Goal: Information Seeking & Learning: Learn about a topic

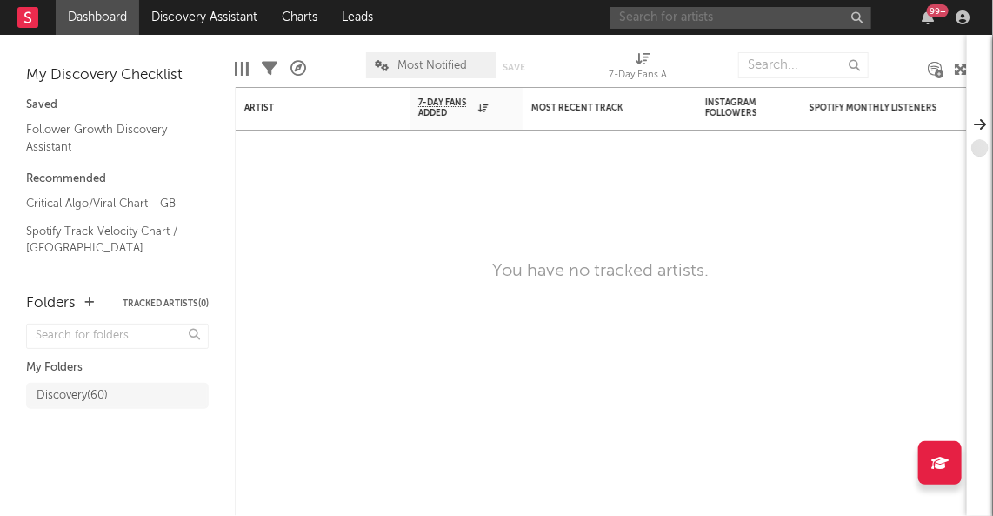
click at [746, 25] on input "text" at bounding box center [741, 18] width 261 height 22
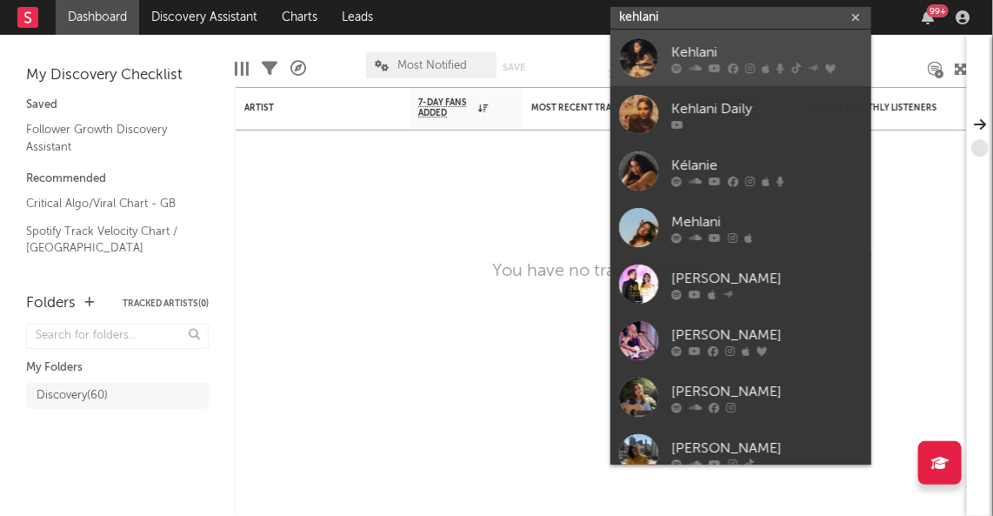
type input "kehlani"
click at [734, 55] on div "Kehlani" at bounding box center [766, 52] width 191 height 21
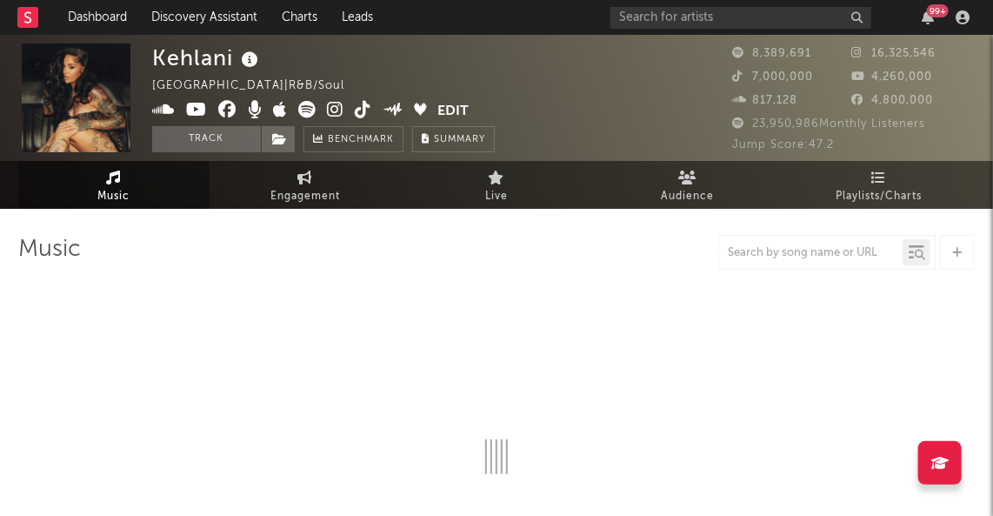
select select "6m"
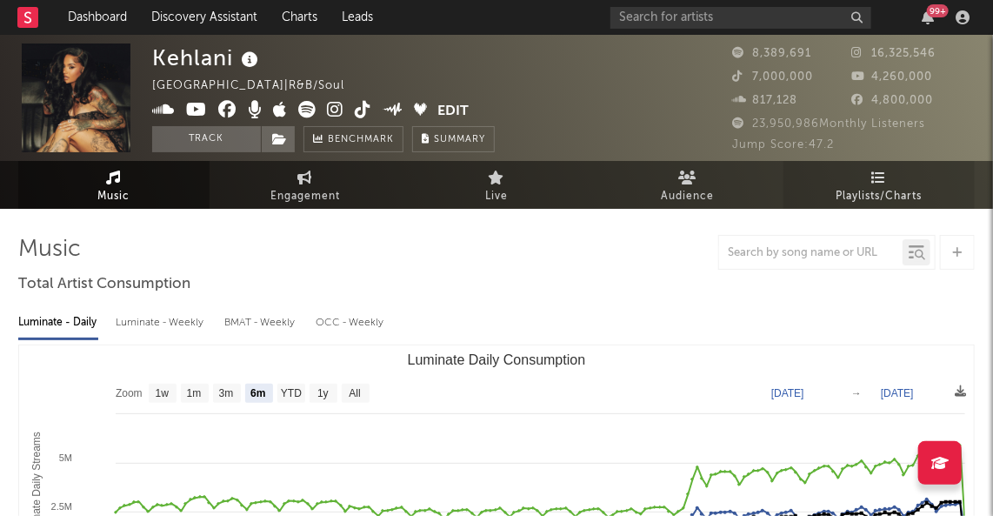
click at [857, 188] on span "Playlists/Charts" at bounding box center [880, 196] width 86 height 21
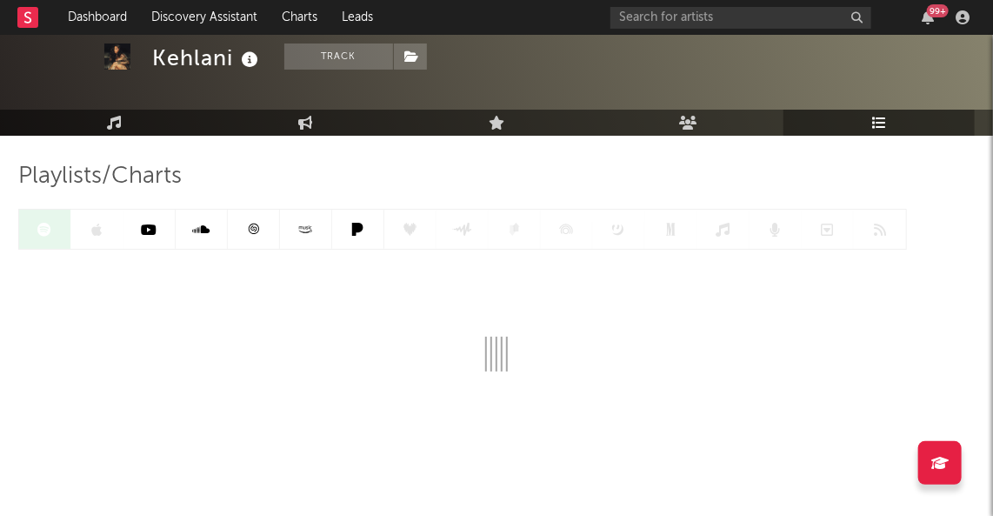
scroll to position [80, 0]
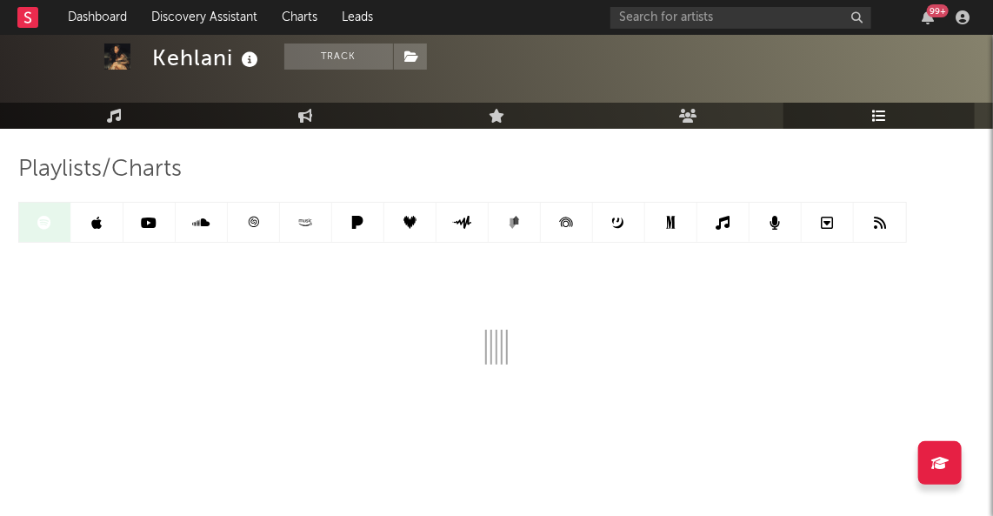
click at [254, 237] on link at bounding box center [254, 222] width 52 height 39
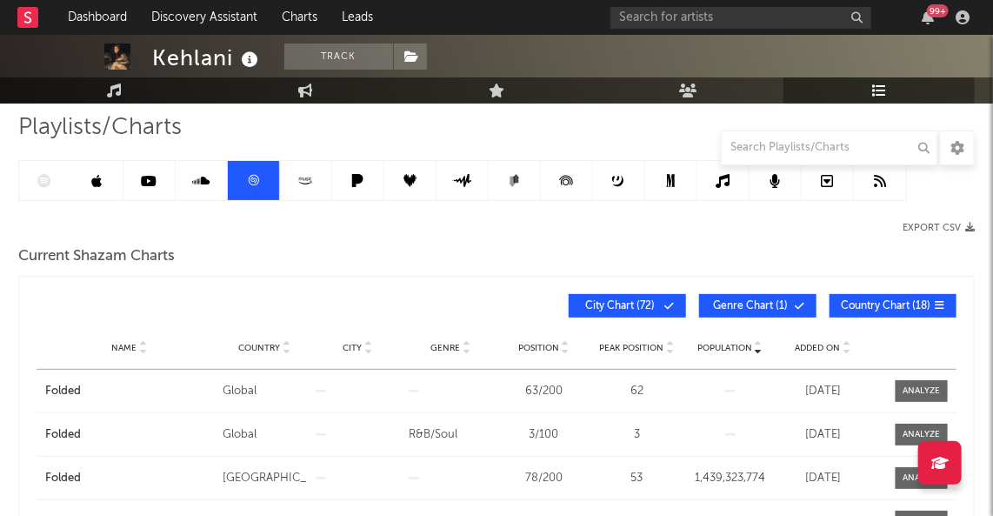
scroll to position [118, 0]
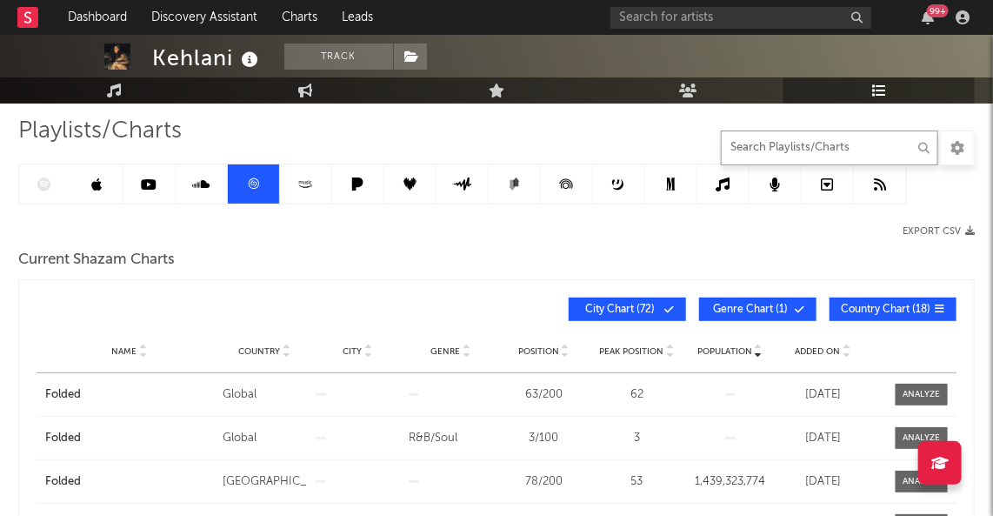
click at [758, 150] on input "text" at bounding box center [829, 147] width 217 height 35
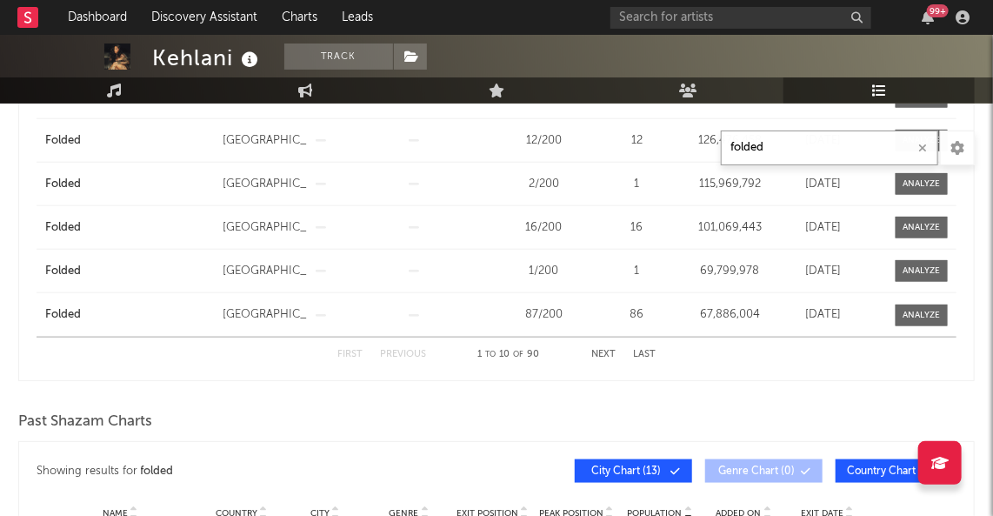
scroll to position [598, 0]
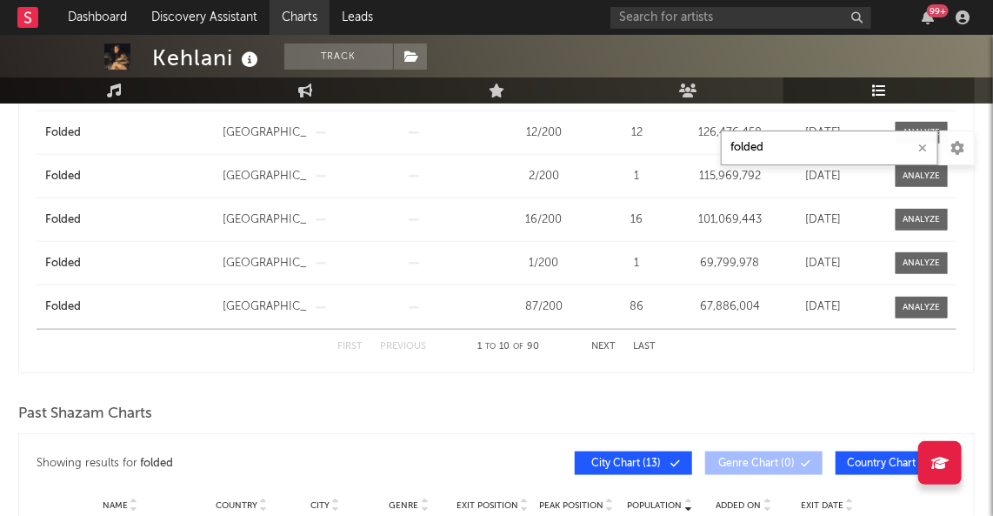
type input "folded"
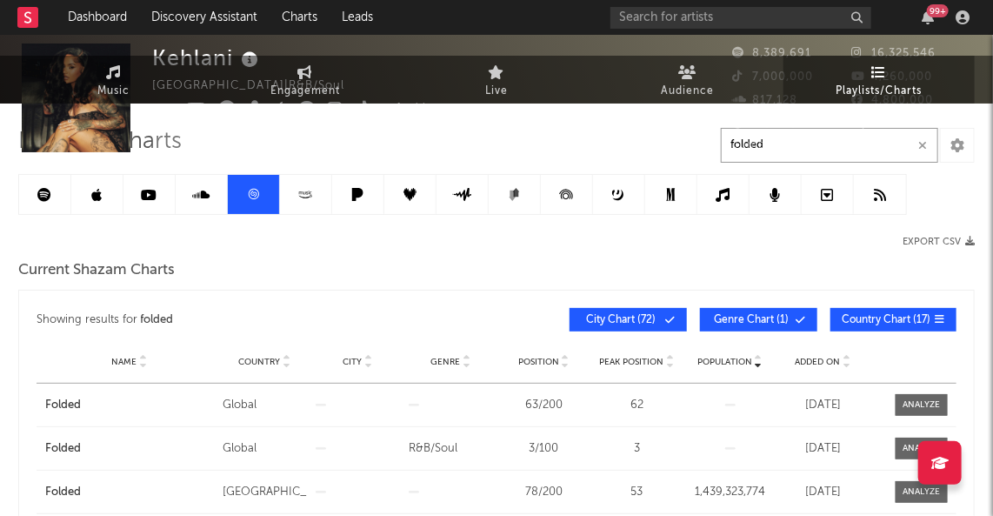
scroll to position [0, 0]
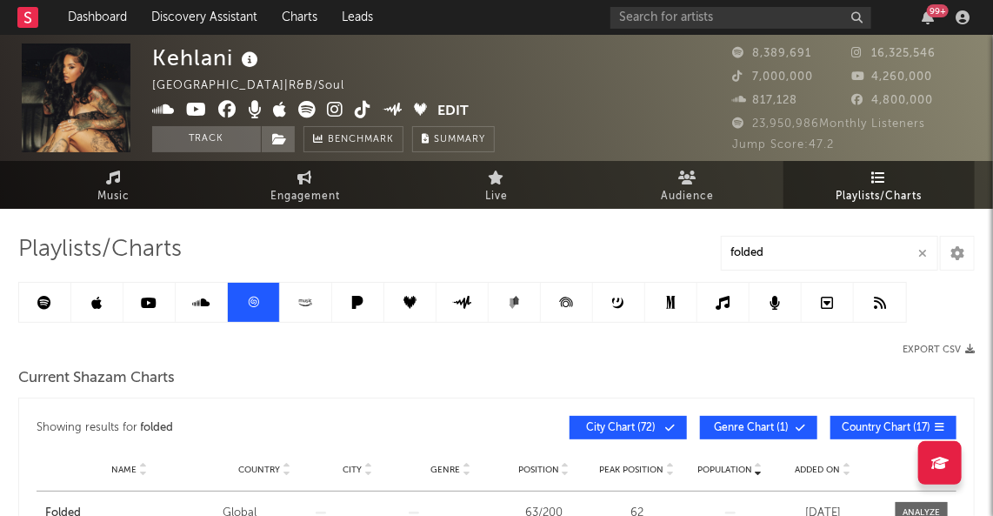
click at [105, 307] on link at bounding box center [97, 302] width 52 height 39
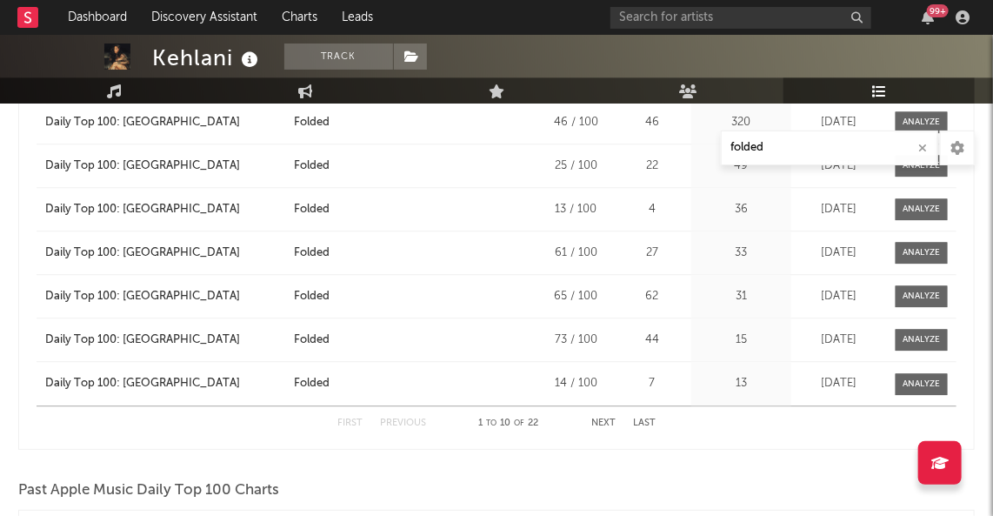
scroll to position [1593, 0]
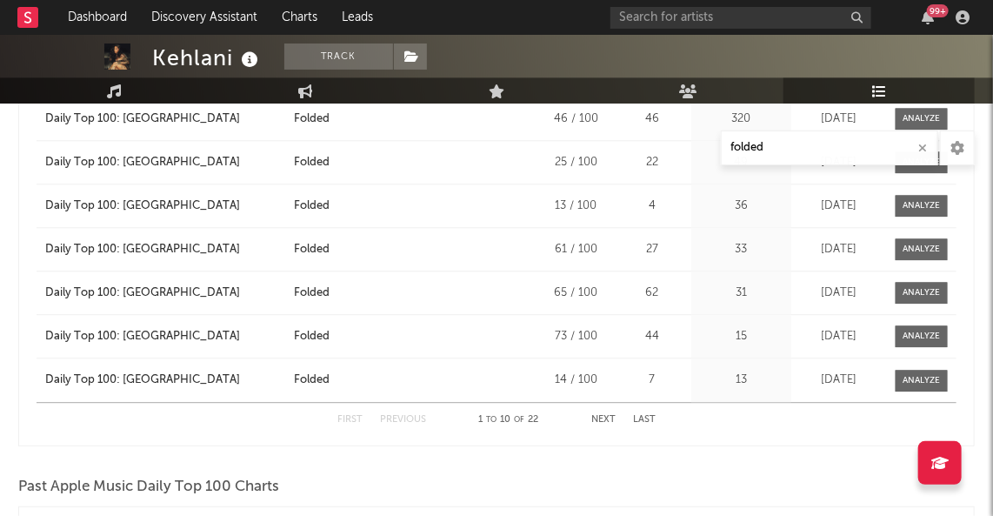
click at [600, 417] on button "Next" at bounding box center [603, 420] width 24 height 10
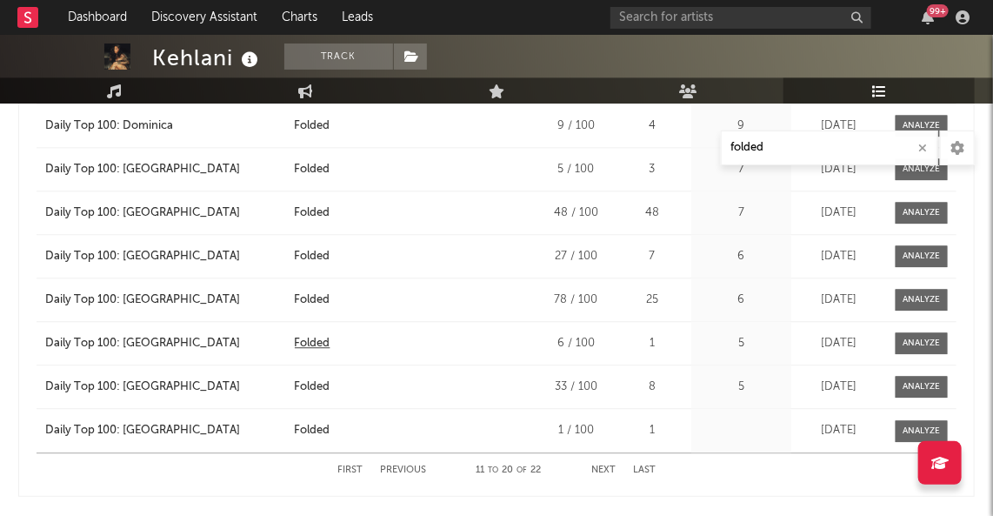
scroll to position [1561, 0]
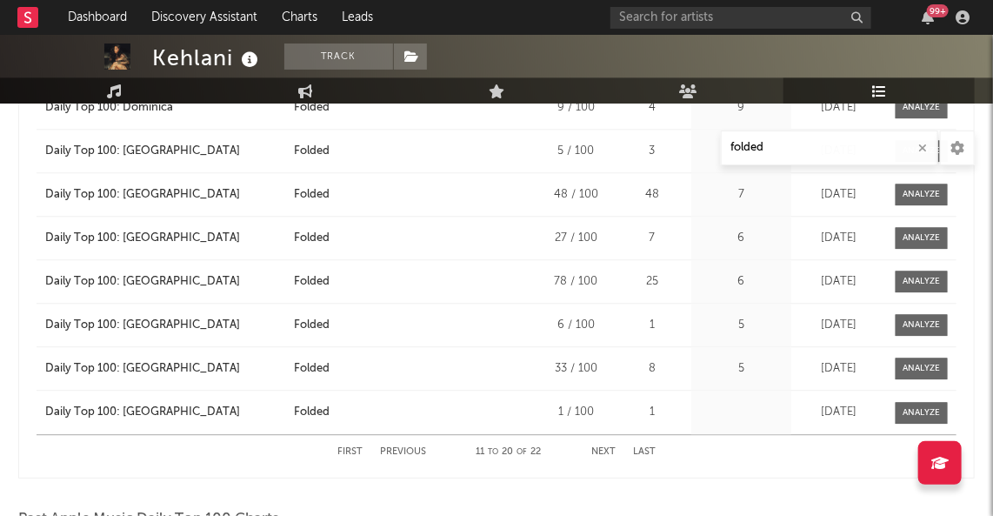
click at [606, 443] on div "First Previous 11 to 20 of 22 Next Last" at bounding box center [496, 452] width 318 height 34
click at [606, 449] on button "Next" at bounding box center [603, 452] width 24 height 10
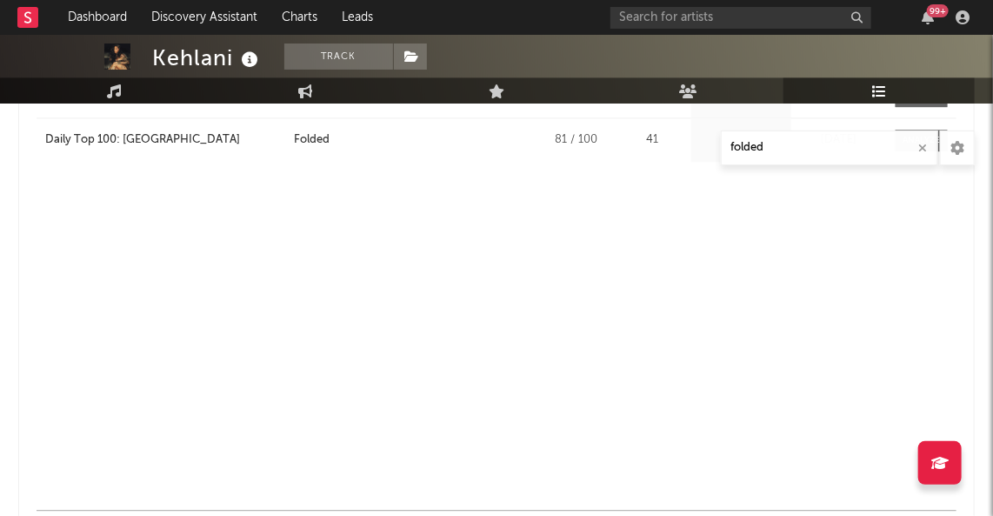
scroll to position [1506, 0]
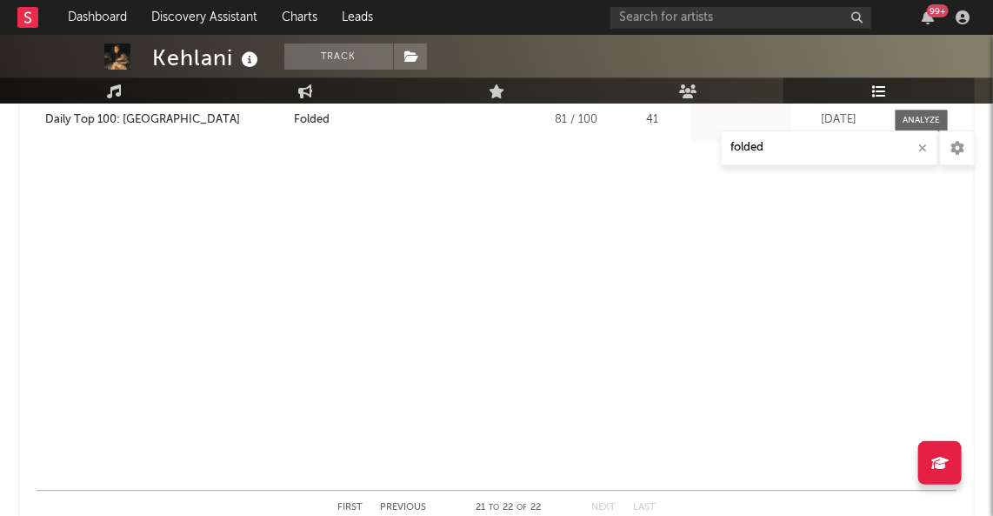
click at [404, 503] on button "Previous" at bounding box center [403, 508] width 46 height 10
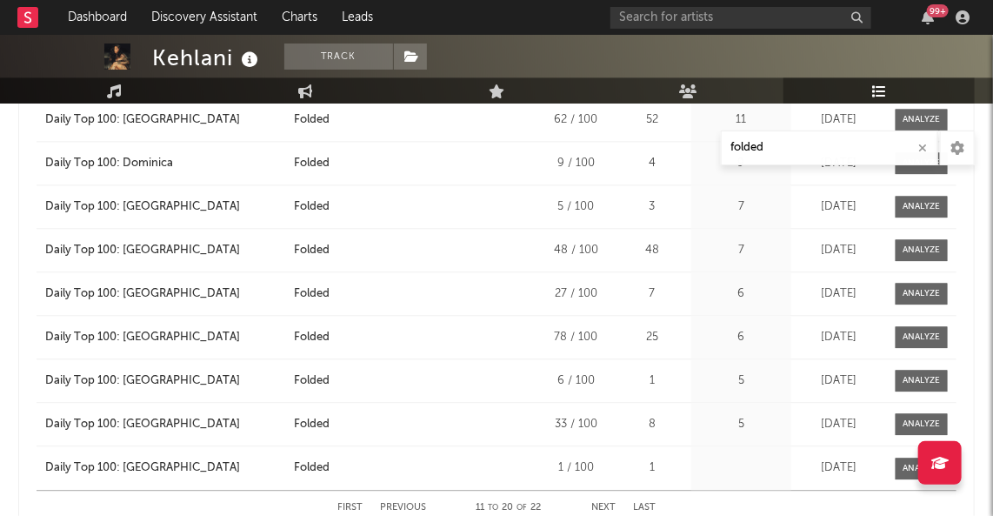
click at [404, 503] on button "Previous" at bounding box center [403, 508] width 46 height 10
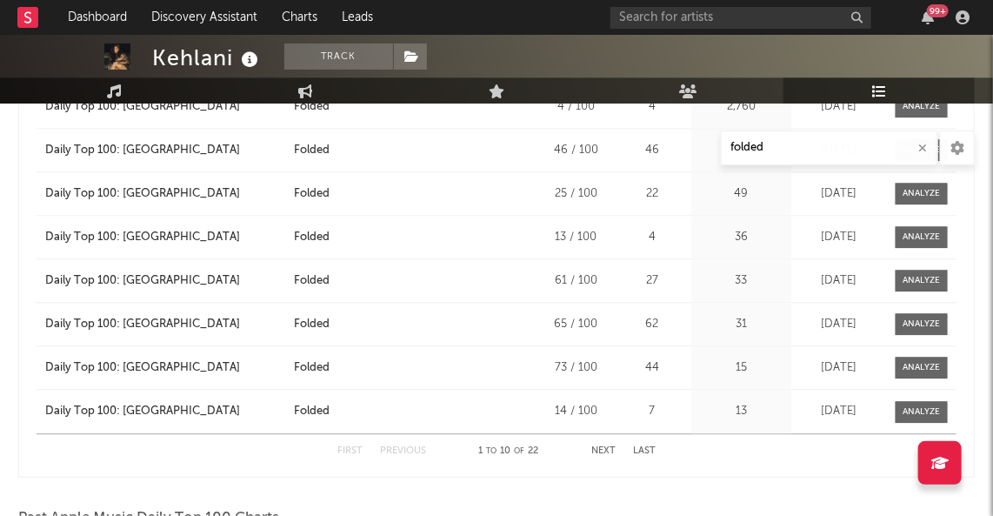
scroll to position [1562, 0]
click at [604, 450] on button "Next" at bounding box center [603, 451] width 24 height 10
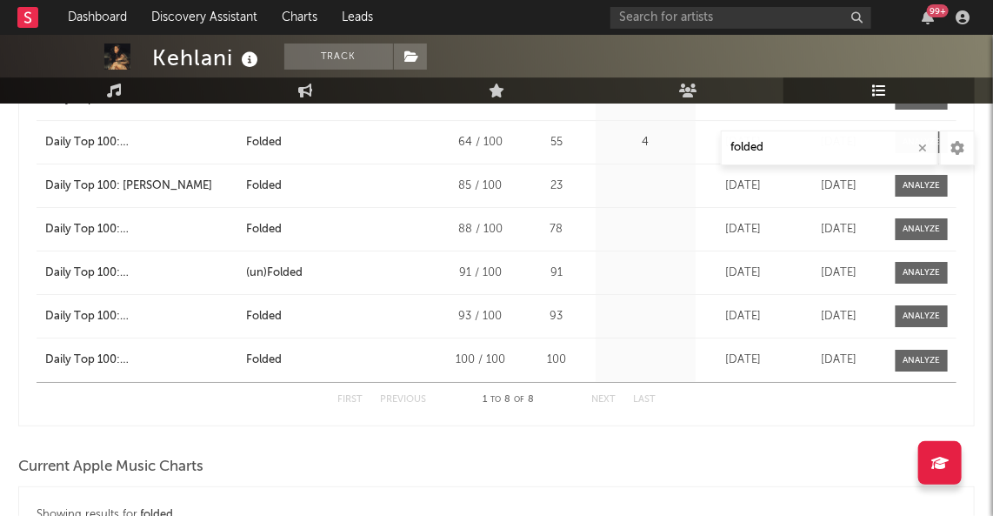
scroll to position [1699, 0]
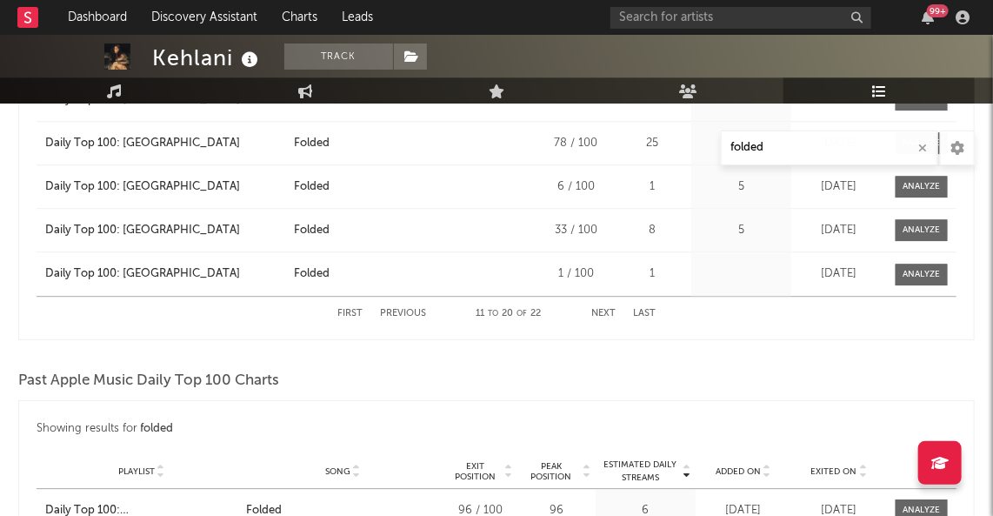
click at [605, 314] on button "Next" at bounding box center [603, 314] width 24 height 10
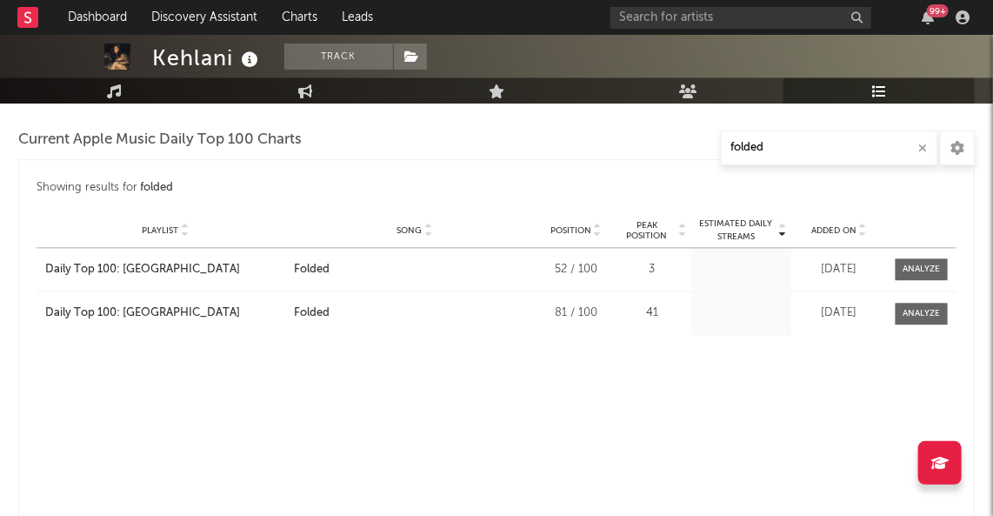
scroll to position [1301, 0]
